Goal: Transaction & Acquisition: Purchase product/service

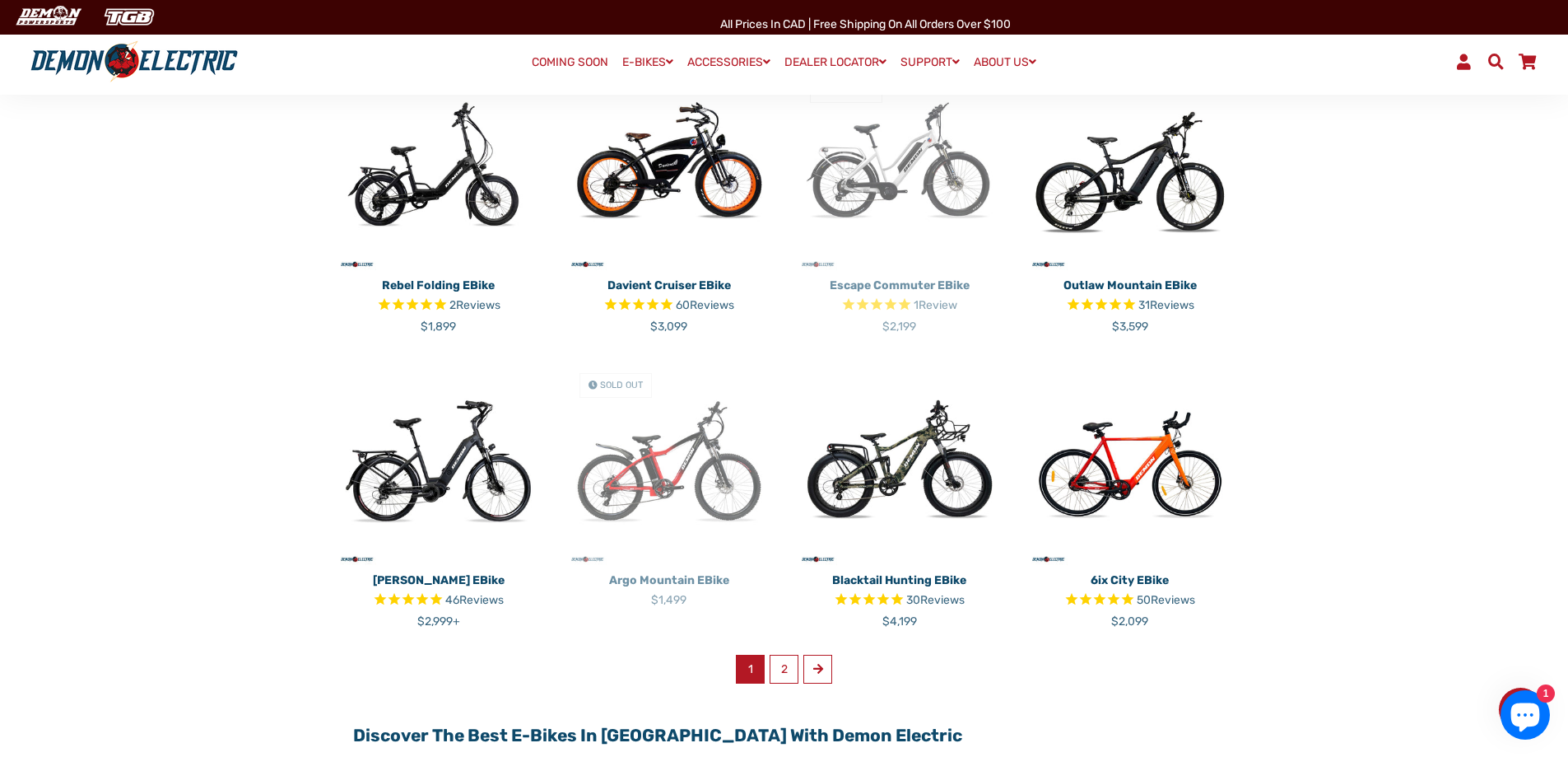
scroll to position [905, 0]
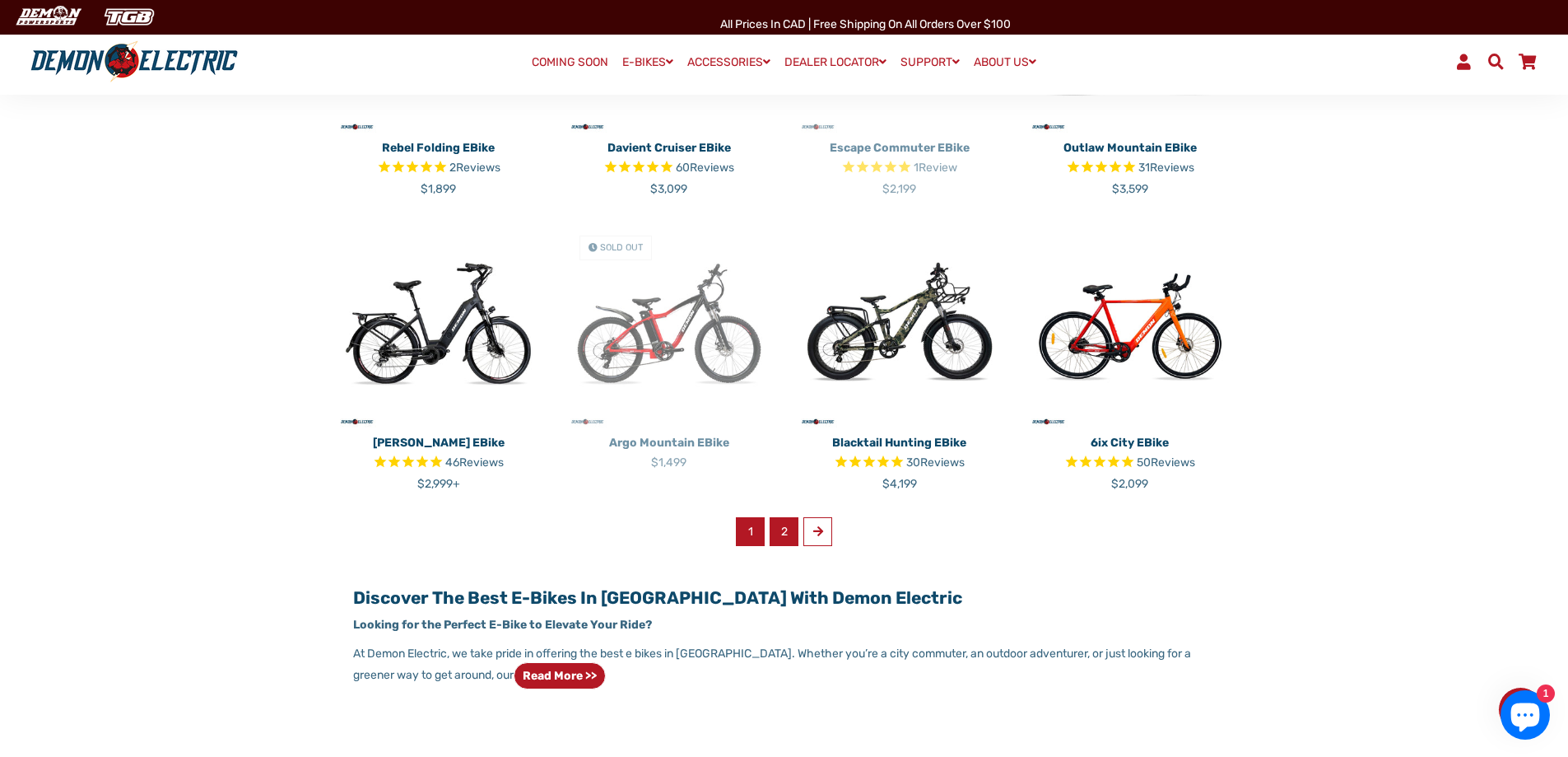
click at [782, 539] on link "2" at bounding box center [784, 531] width 29 height 29
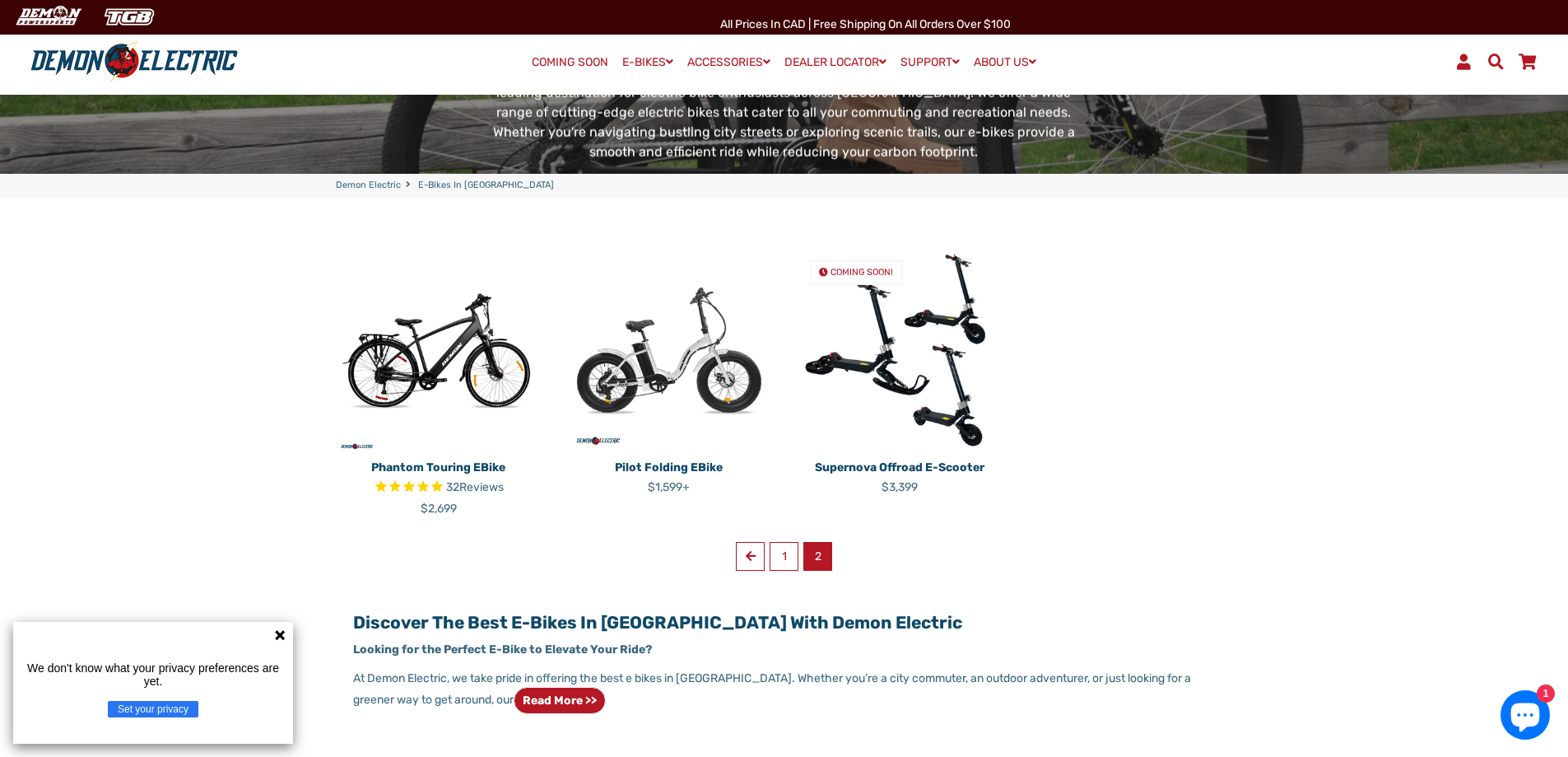
scroll to position [329, 0]
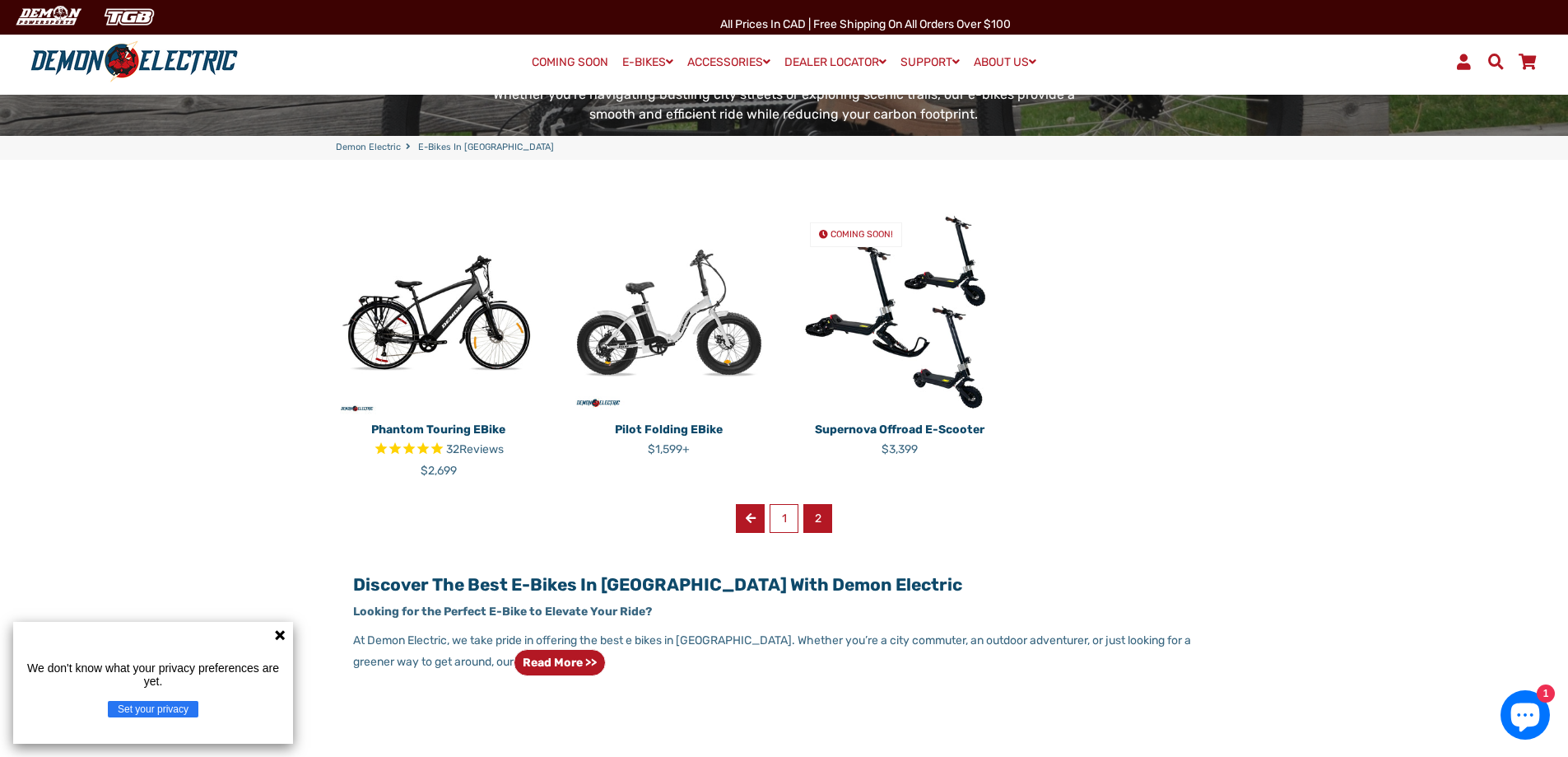
click at [752, 518] on span at bounding box center [751, 518] width 10 height 12
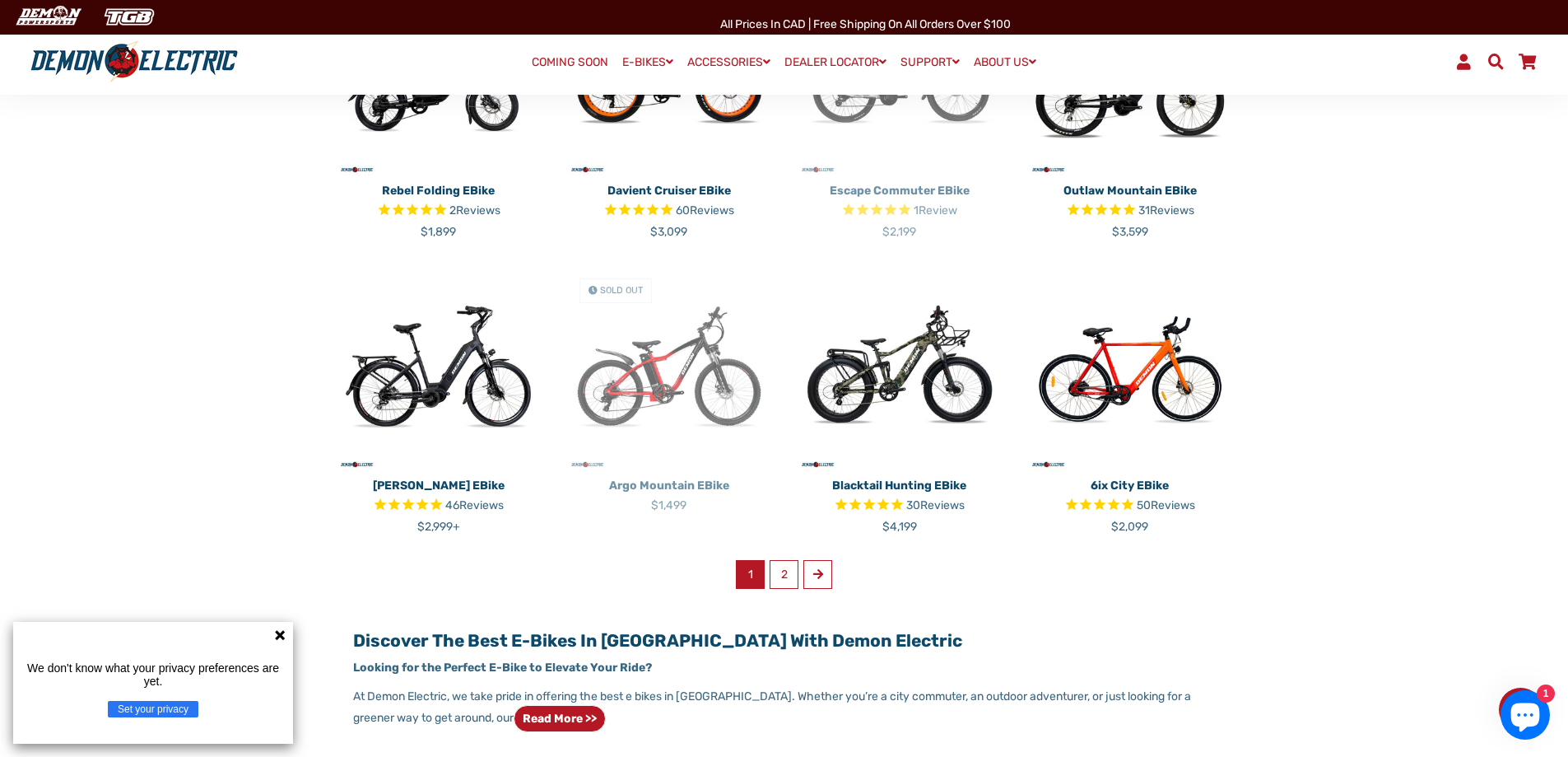
scroll to position [905, 0]
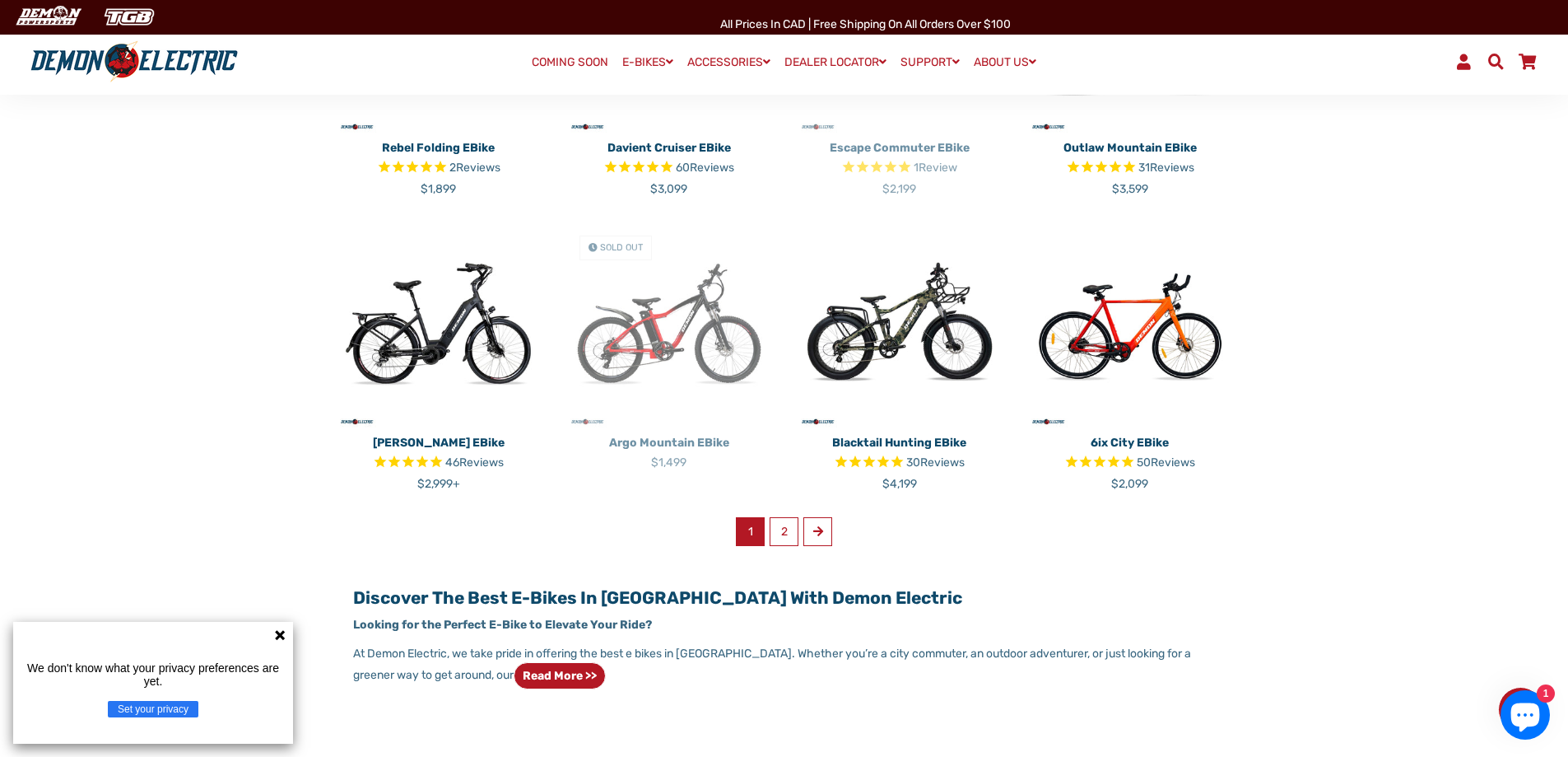
click at [427, 437] on p "[PERSON_NAME] eBike" at bounding box center [438, 442] width 206 height 17
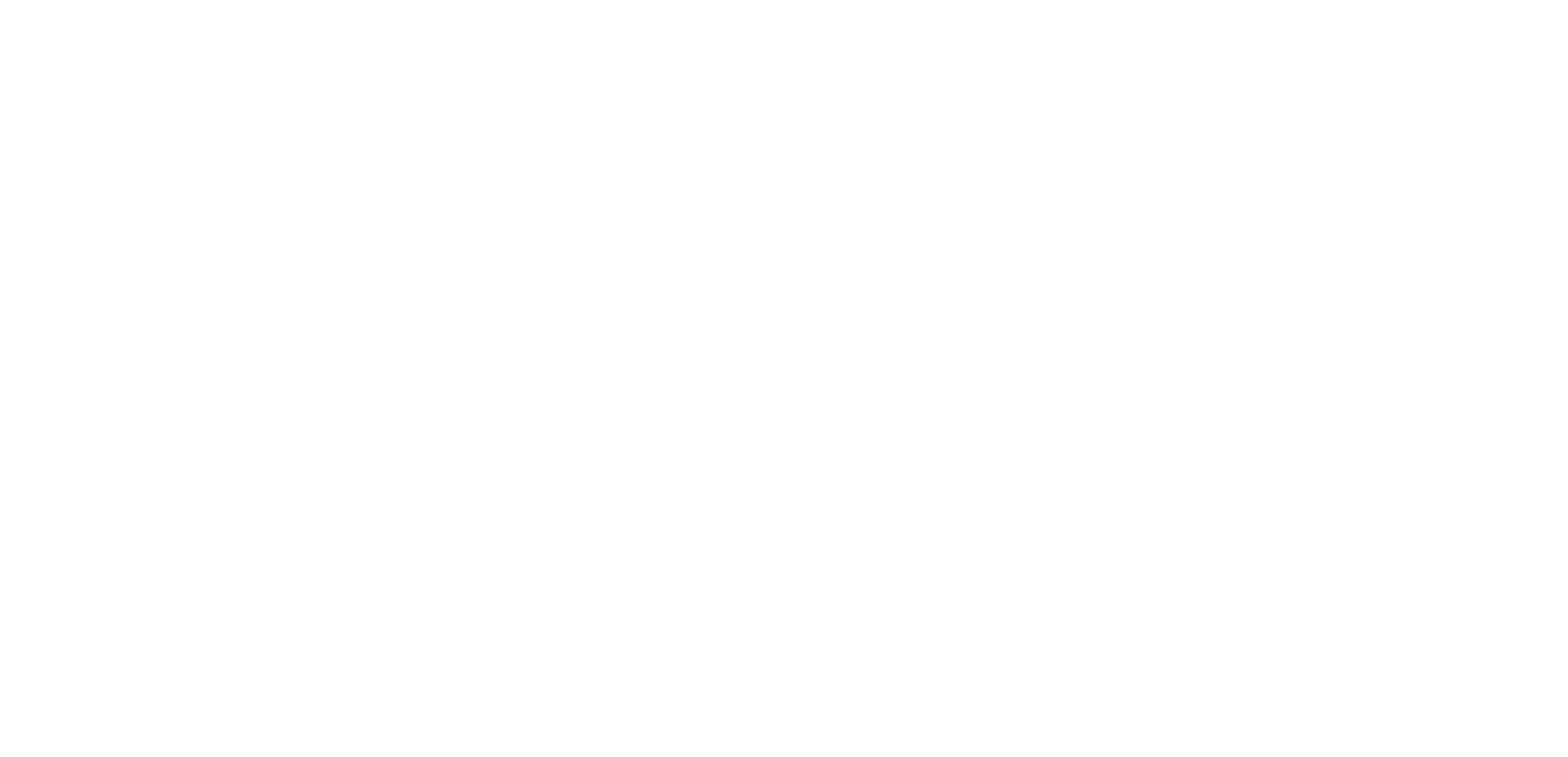
select select "******"
